Goal: Book appointment/travel/reservation

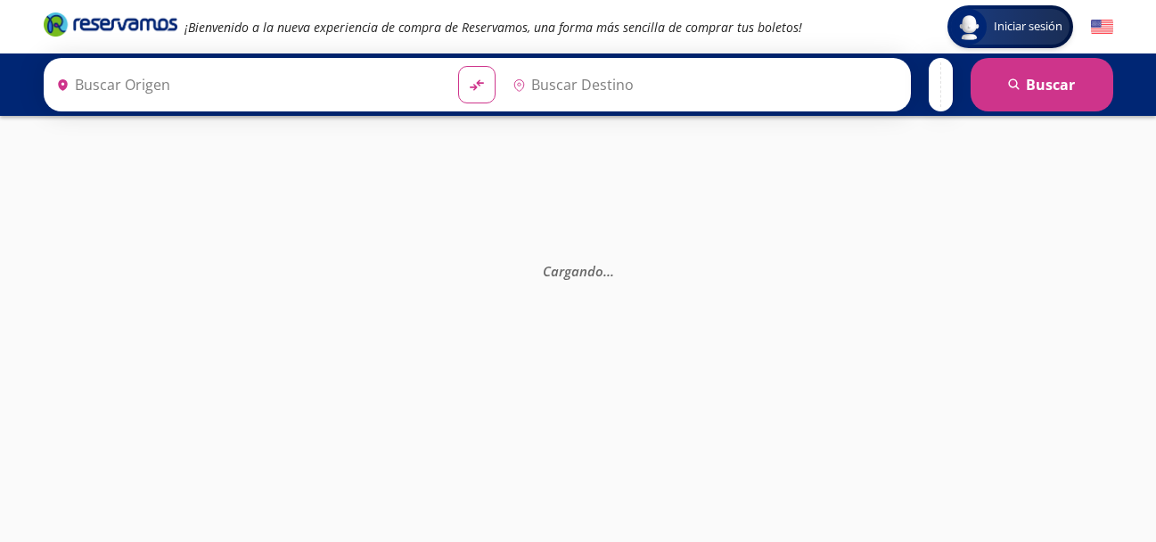
type input "[GEOGRAPHIC_DATA], [GEOGRAPHIC_DATA]"
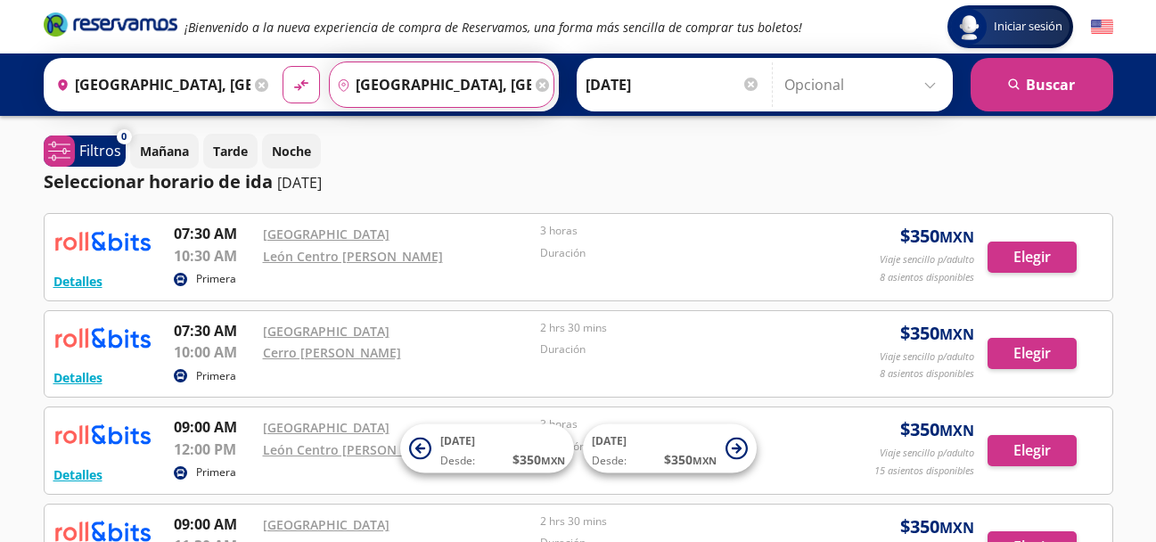
click at [409, 84] on input "[GEOGRAPHIC_DATA], [GEOGRAPHIC_DATA]" at bounding box center [430, 84] width 201 height 45
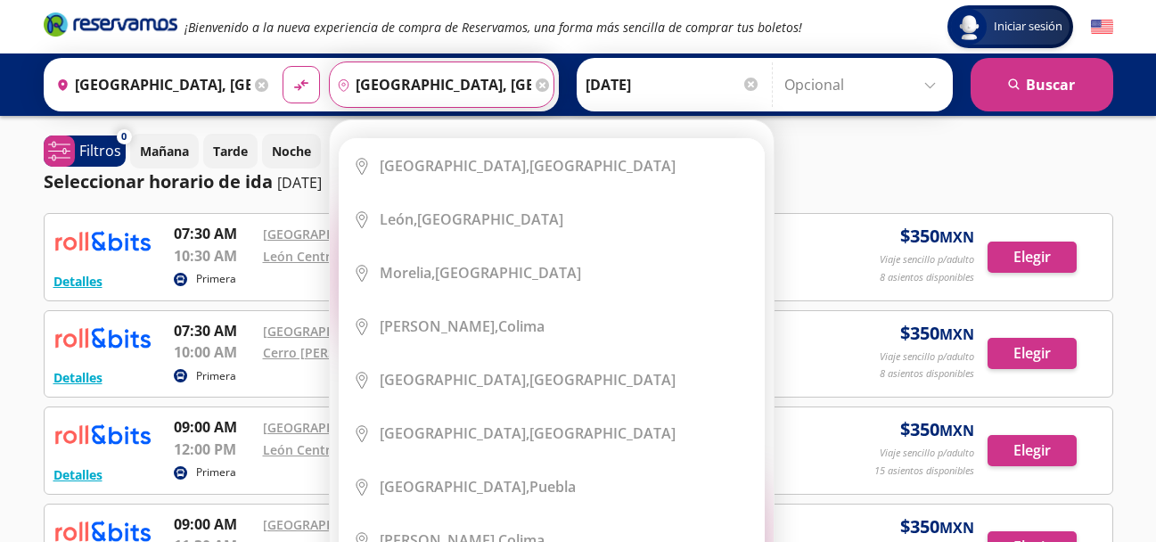
click at [135, 73] on input "[GEOGRAPHIC_DATA], [GEOGRAPHIC_DATA]" at bounding box center [149, 84] width 201 height 45
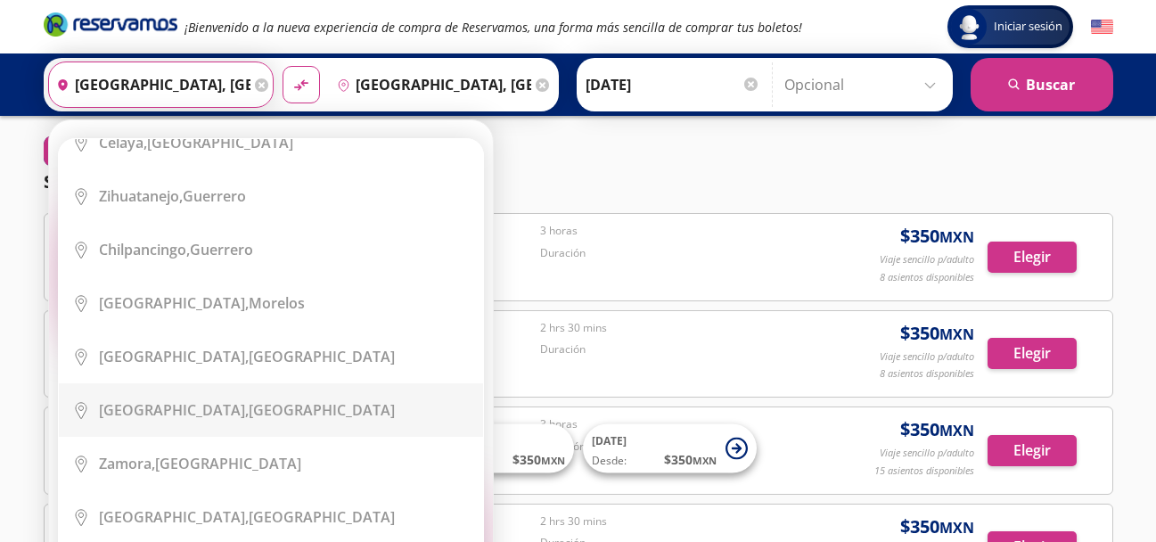
scroll to position [1248, 0]
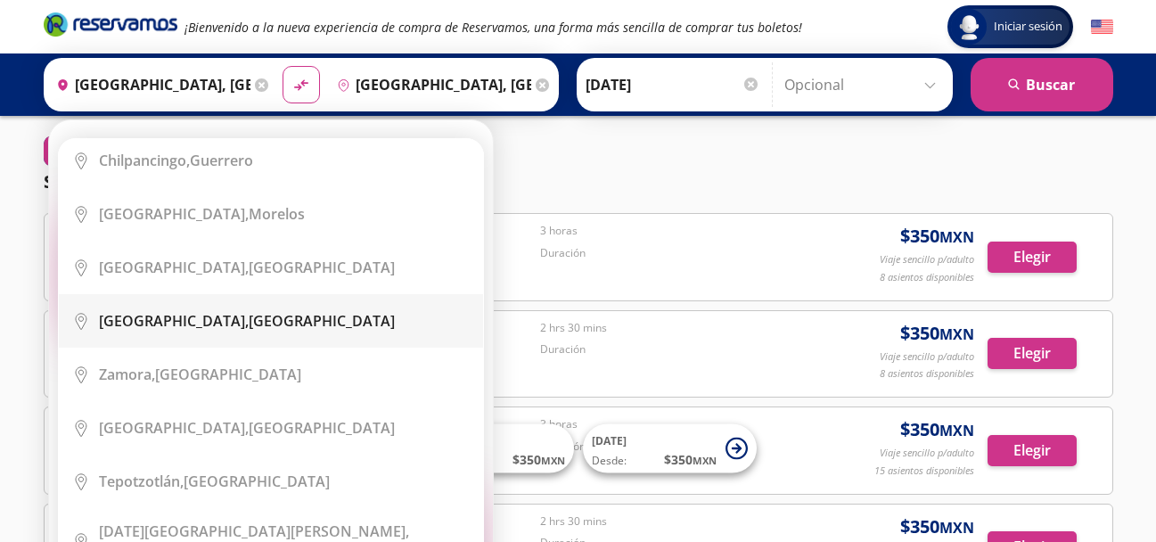
click at [263, 311] on div "Guanajuato, Guanajuato" at bounding box center [247, 321] width 296 height 20
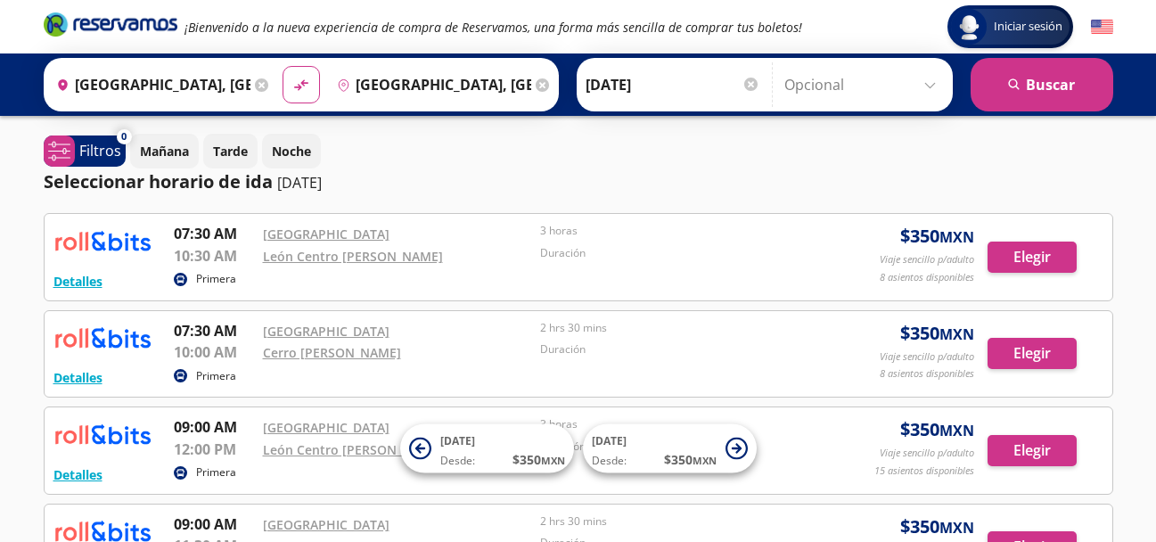
click at [150, 77] on input "Guanajuato, Guanajuato" at bounding box center [149, 84] width 201 height 45
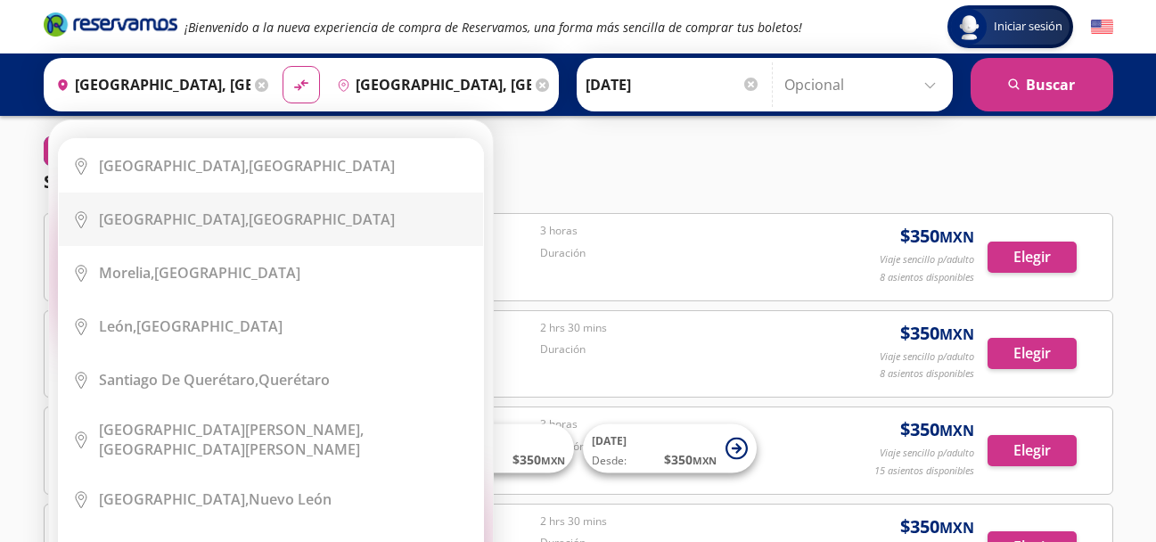
click at [179, 216] on b "Guadalajara," at bounding box center [174, 219] width 150 height 20
type input "[GEOGRAPHIC_DATA], [GEOGRAPHIC_DATA]"
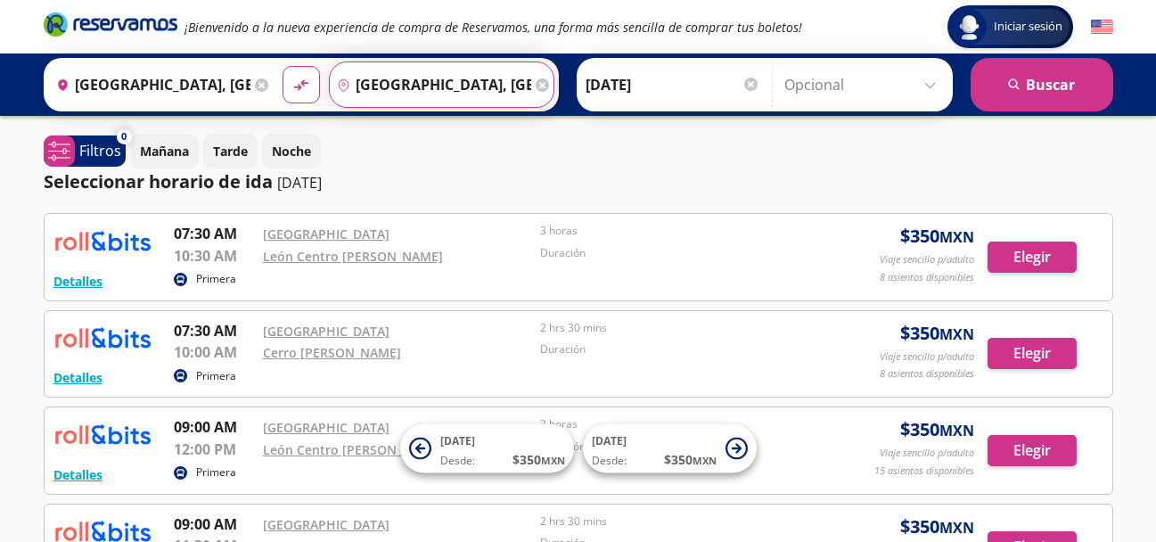
click at [443, 83] on input "[GEOGRAPHIC_DATA], [GEOGRAPHIC_DATA]" at bounding box center [430, 84] width 201 height 45
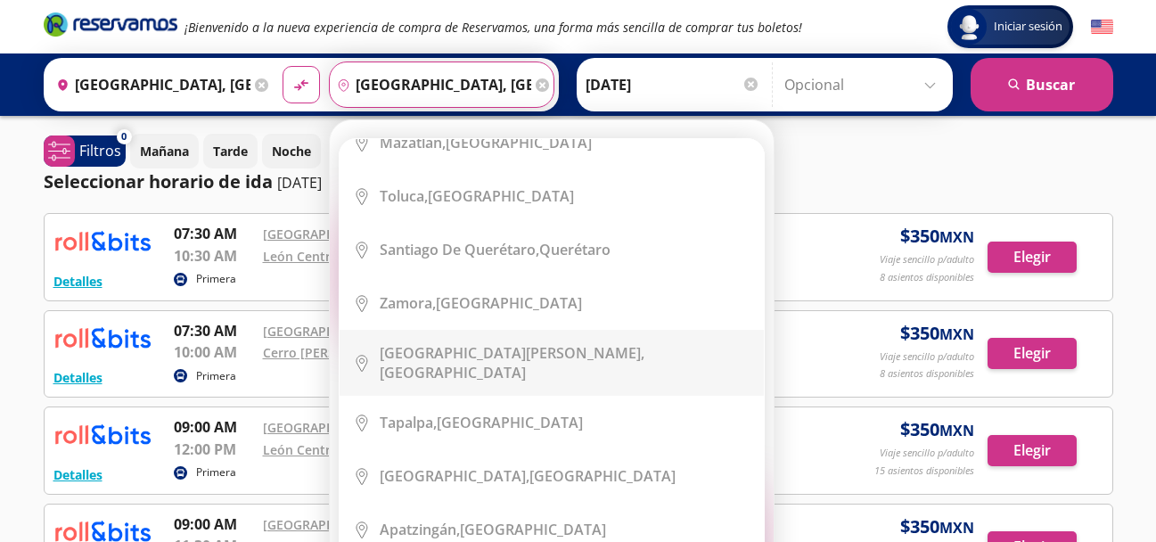
scroll to position [713, 0]
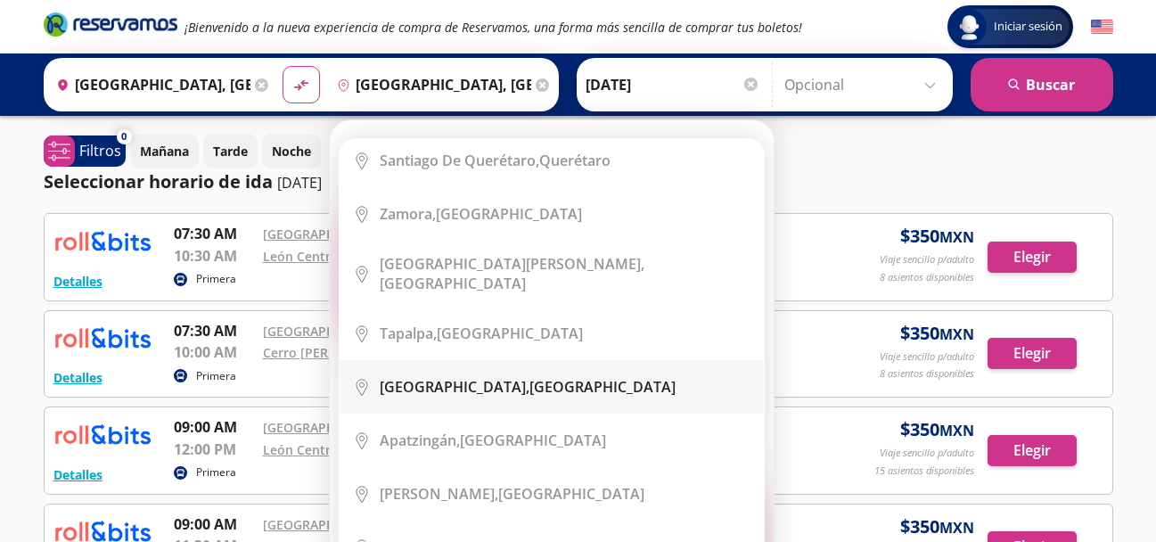
click at [498, 377] on div "Guanajuato, Guanajuato" at bounding box center [528, 387] width 296 height 20
type input "Guanajuato, Guanajuato"
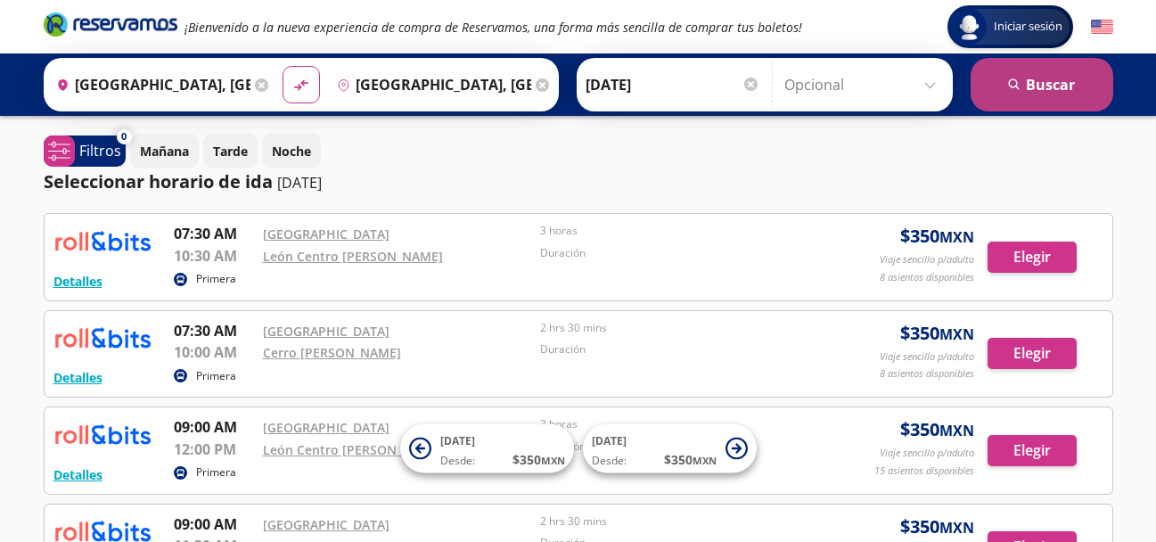
click at [1055, 88] on button "search Buscar" at bounding box center [1042, 84] width 143 height 53
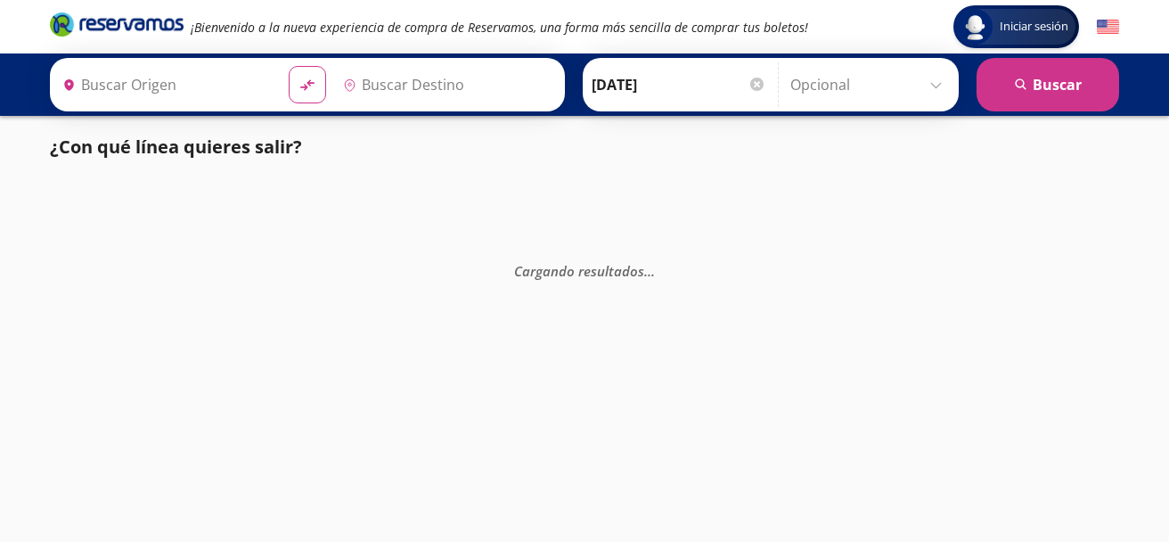
type input "[GEOGRAPHIC_DATA], [GEOGRAPHIC_DATA]"
type input "Guanajuato, Guanajuato"
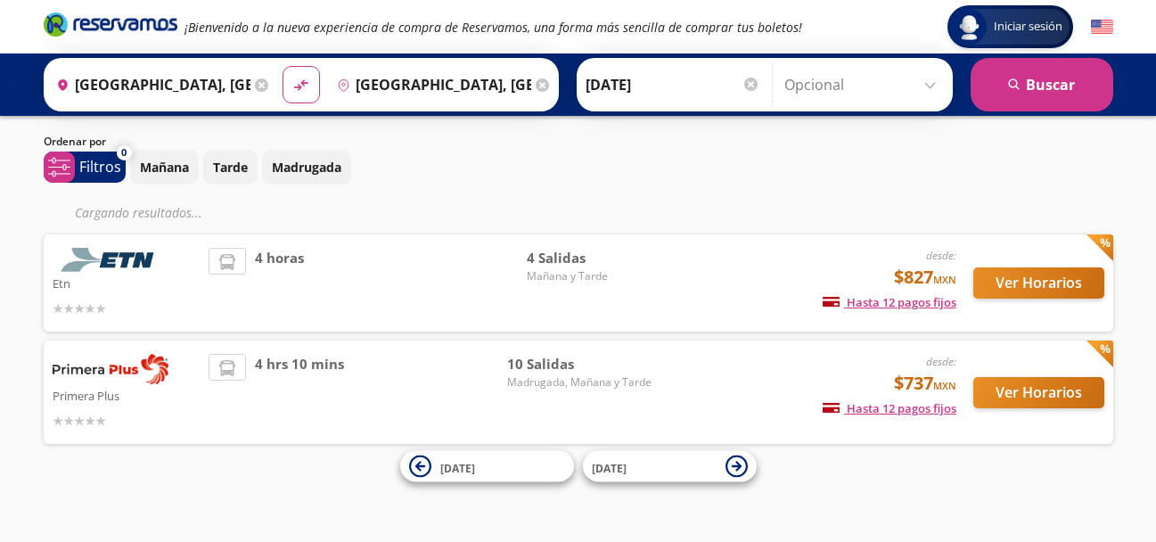
scroll to position [9, 0]
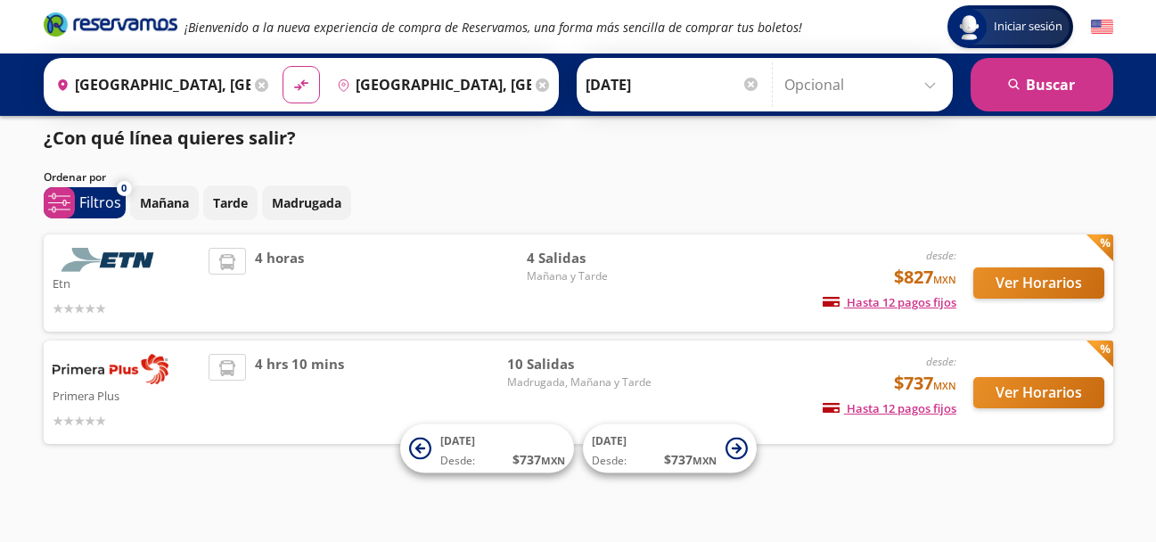
click at [439, 79] on input "Guanajuato, Guanajuato" at bounding box center [430, 84] width 201 height 45
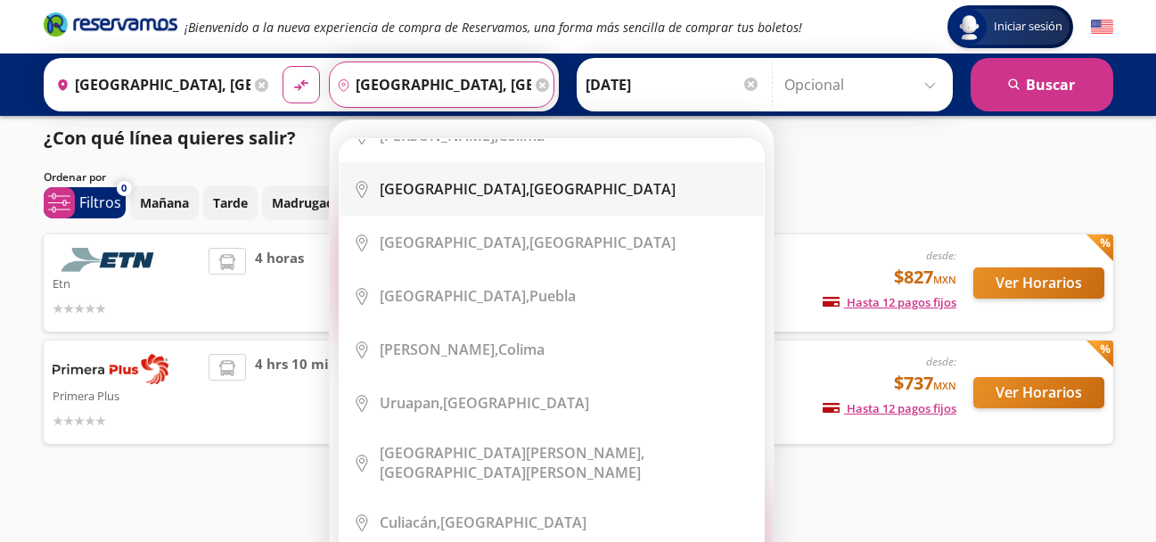
scroll to position [357, 0]
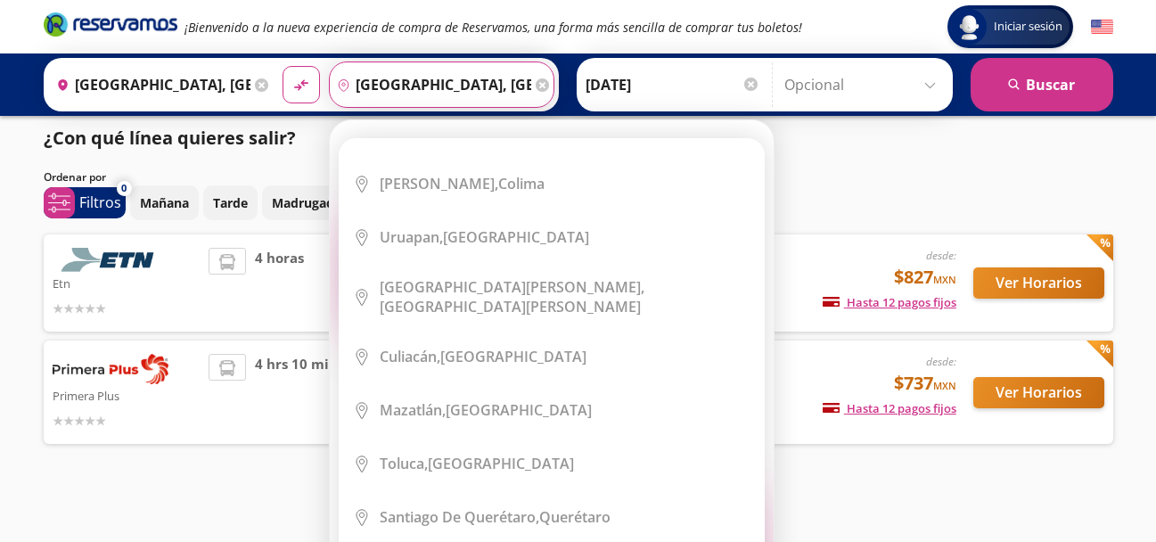
click at [536, 83] on icon at bounding box center [542, 84] width 13 height 13
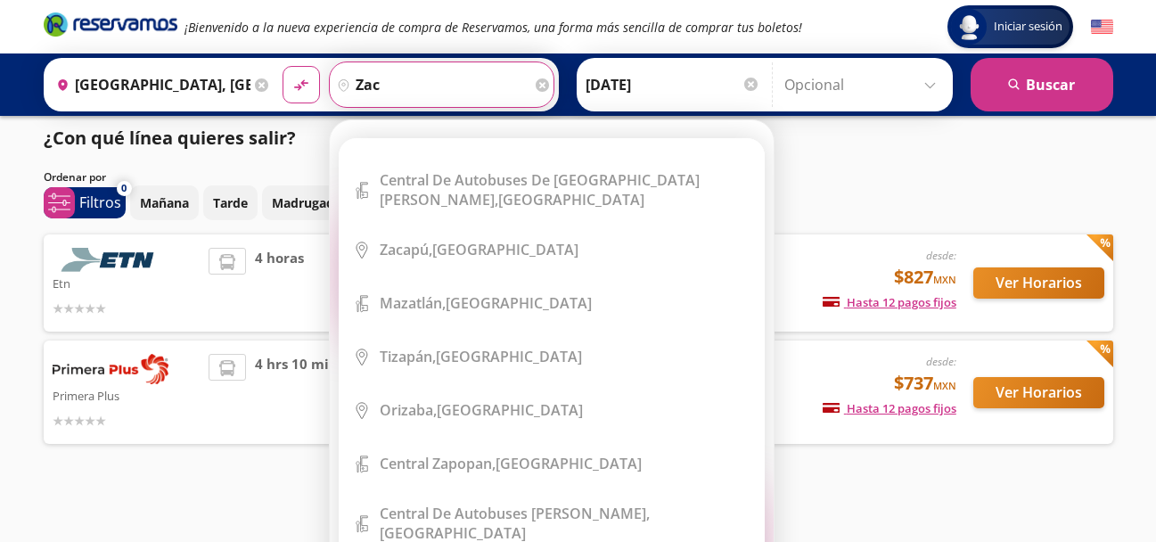
scroll to position [0, 0]
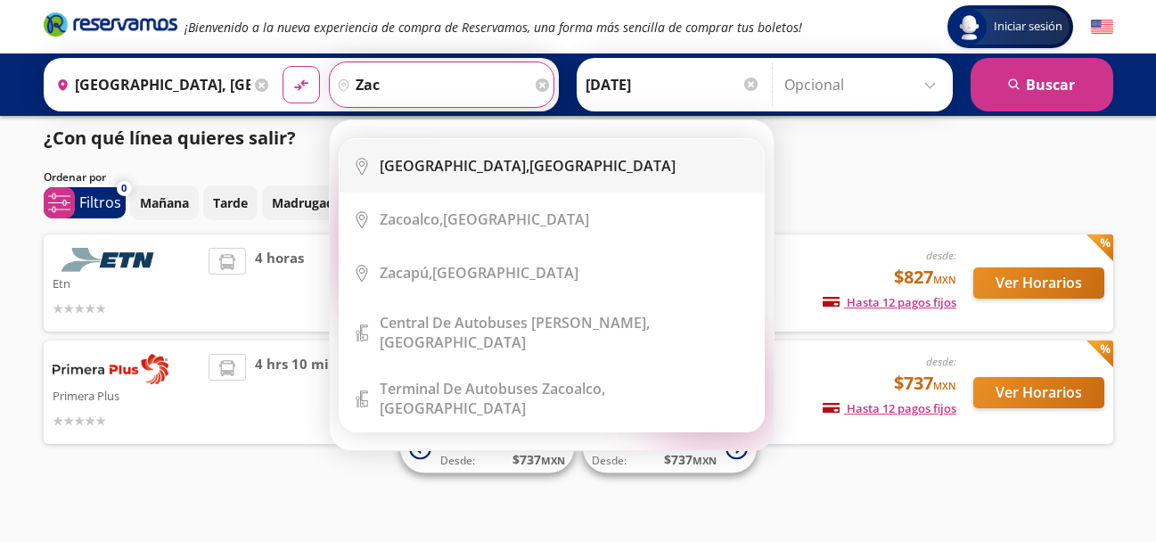
click at [480, 169] on div "Zacatecas, Zacatecas" at bounding box center [528, 166] width 296 height 20
type input "Zacatecas, Zacatecas"
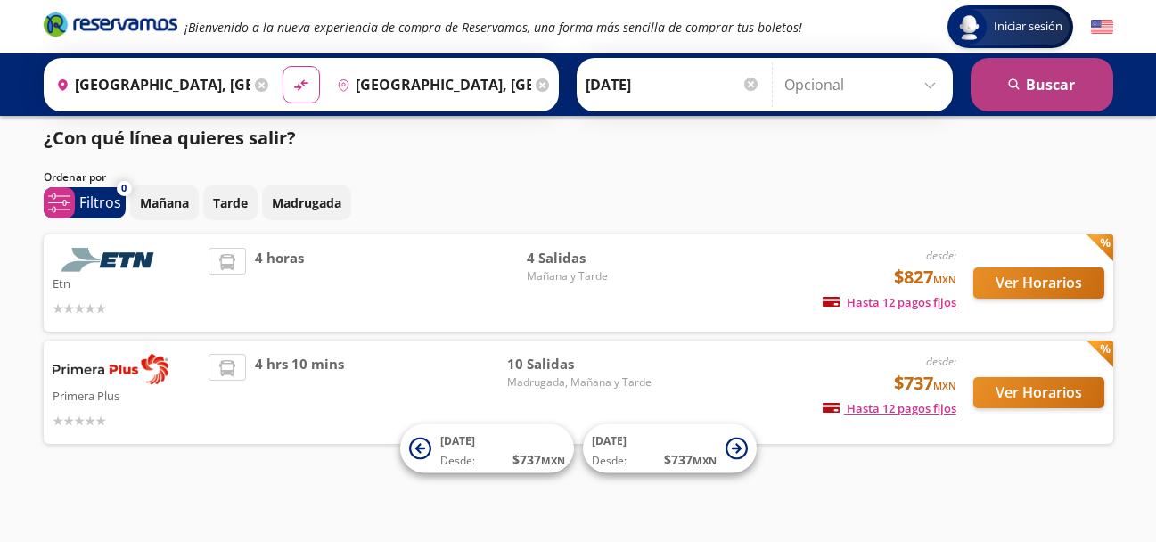
click at [1040, 80] on button "search Buscar" at bounding box center [1042, 84] width 143 height 53
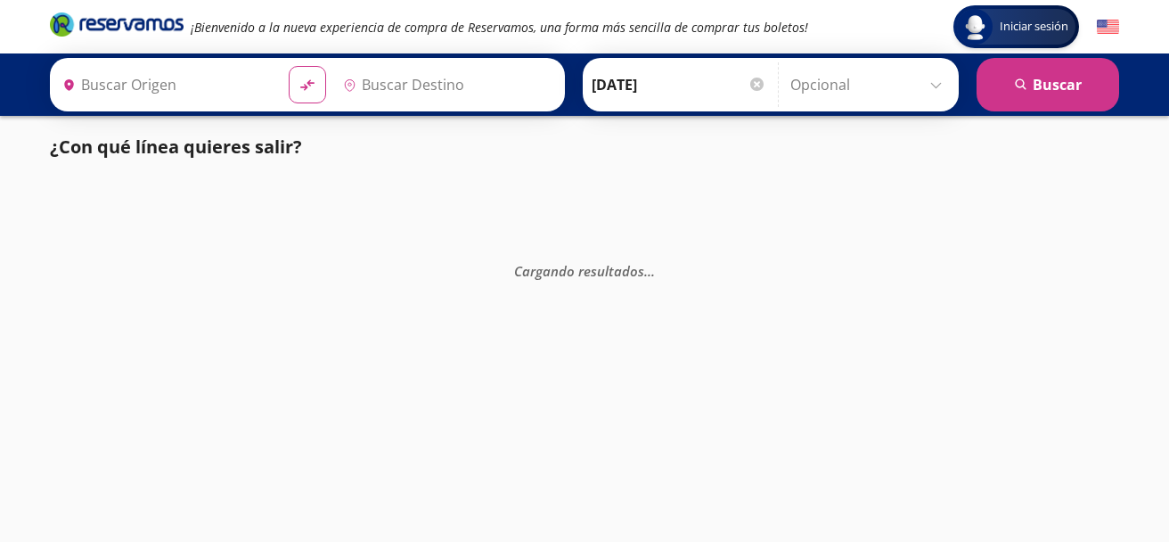
type input "[GEOGRAPHIC_DATA], [GEOGRAPHIC_DATA]"
type input "Zacatecas, Zacatecas"
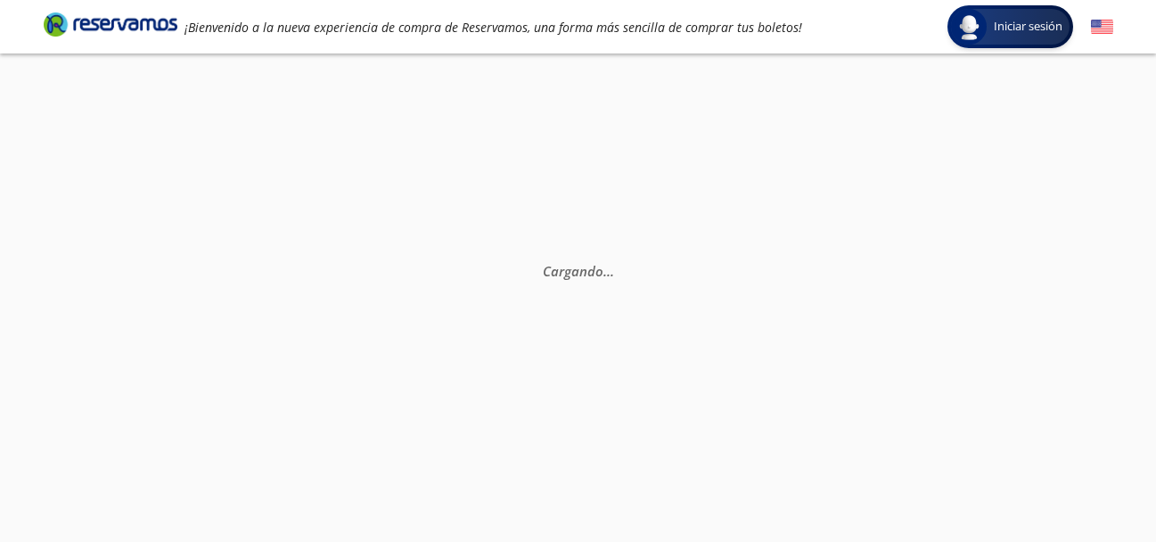
scroll to position [9, 0]
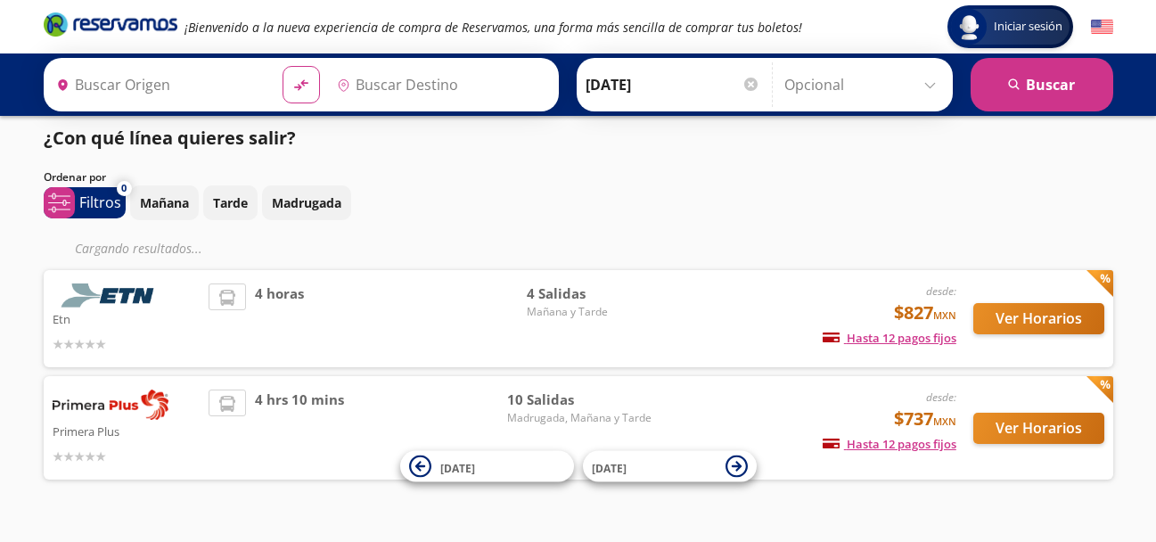
type input "[GEOGRAPHIC_DATA], [GEOGRAPHIC_DATA]"
type input "Guanajuato, Guanajuato"
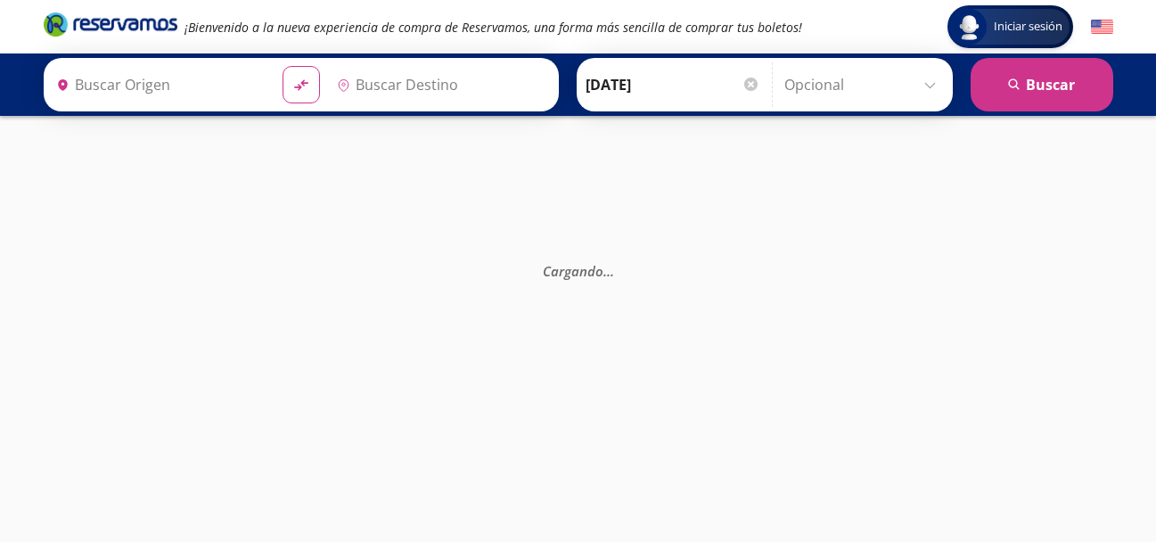
type input "[GEOGRAPHIC_DATA], [GEOGRAPHIC_DATA]"
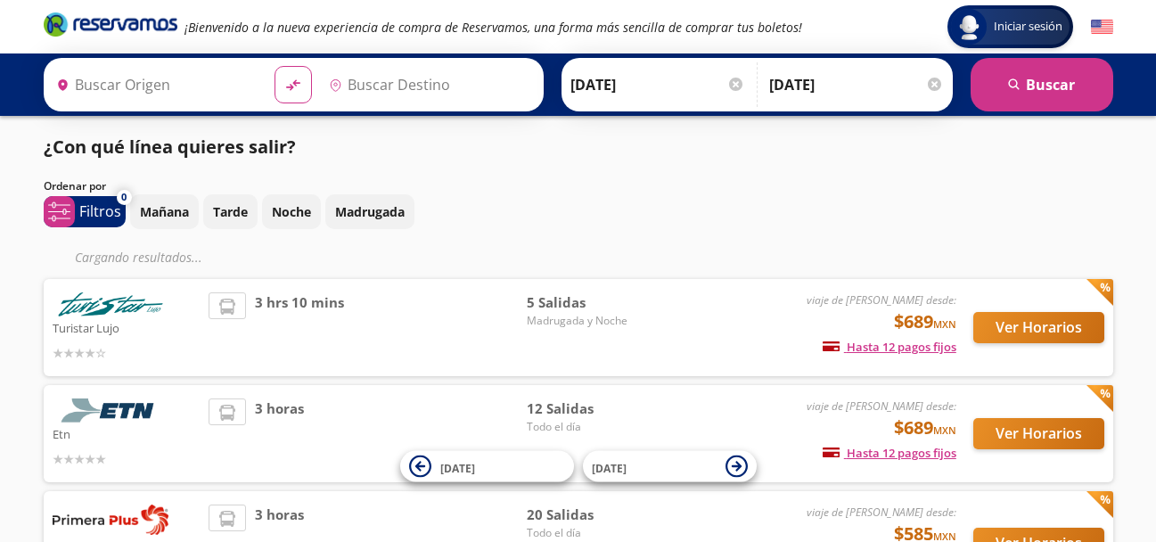
type input "[GEOGRAPHIC_DATA], [GEOGRAPHIC_DATA]"
